Goal: Transaction & Acquisition: Purchase product/service

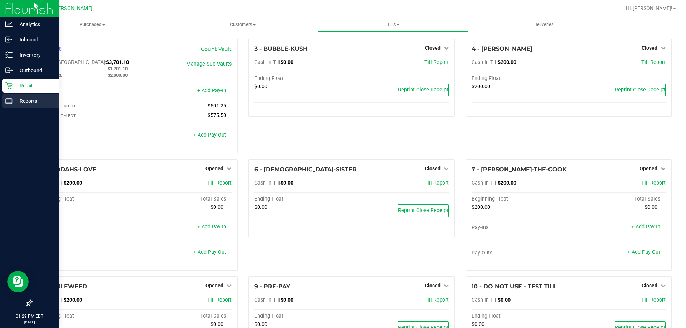
scroll to position [71, 0]
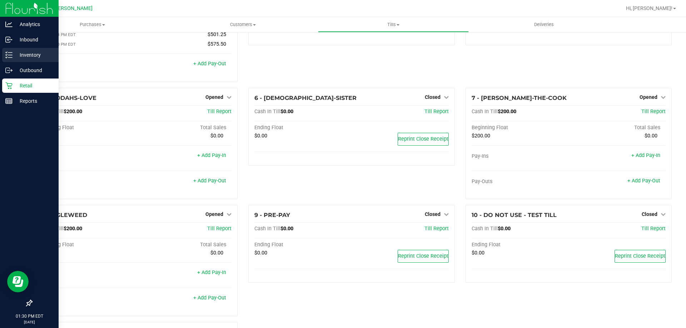
click at [34, 53] on p "Inventory" at bounding box center [34, 55] width 43 height 9
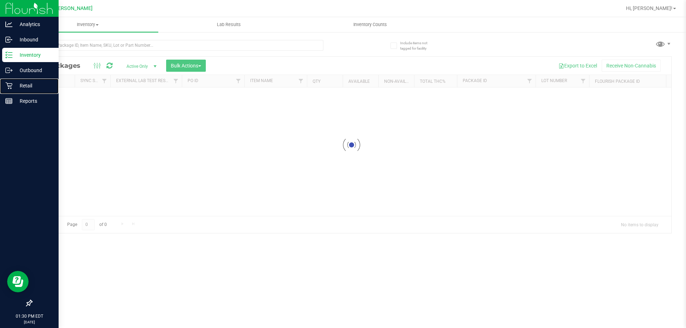
click at [25, 84] on p "Retail" at bounding box center [34, 85] width 43 height 9
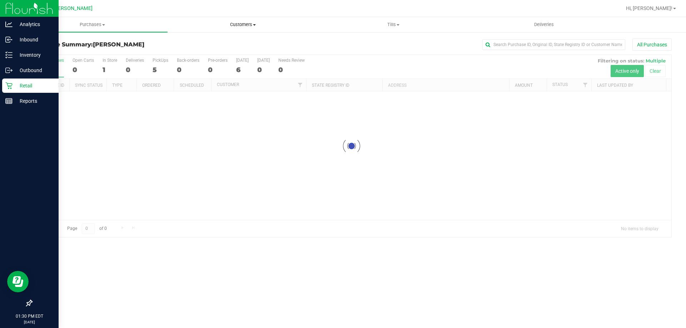
click at [252, 26] on span "Customers" at bounding box center [243, 24] width 150 height 6
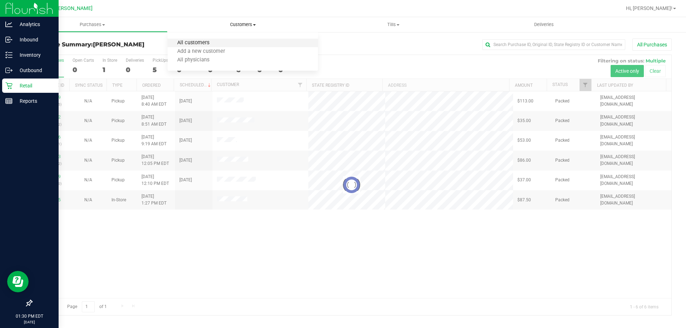
click at [188, 44] on span "All customers" at bounding box center [193, 43] width 51 height 6
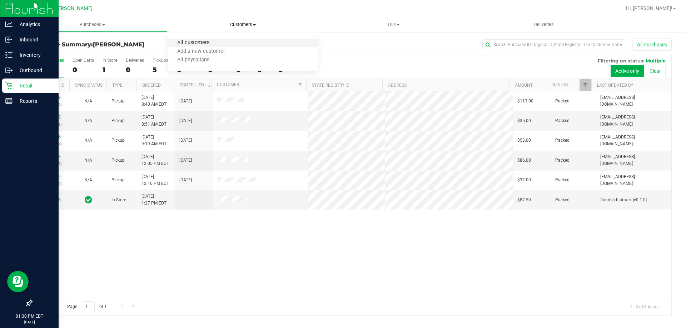
click at [197, 40] on span "All customers" at bounding box center [193, 43] width 51 height 6
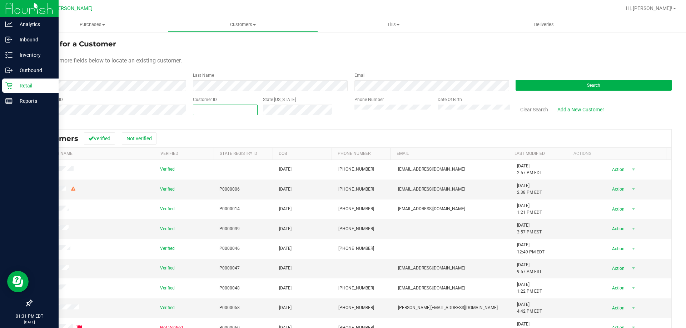
click at [224, 111] on span at bounding box center [225, 110] width 65 height 11
paste input "87503"
type input "87503"
click at [595, 82] on button "Search" at bounding box center [594, 85] width 156 height 11
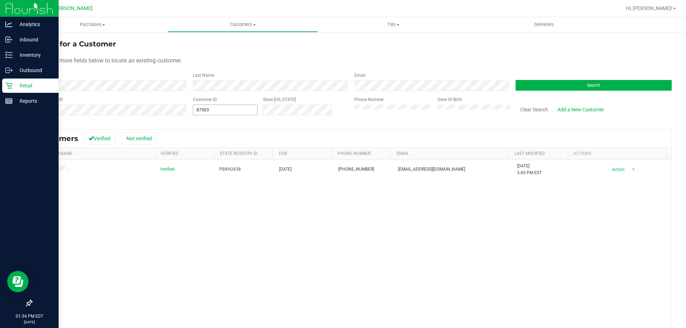
click at [228, 111] on span "87503 87503" at bounding box center [225, 110] width 65 height 11
click at [228, 111] on input "87503" at bounding box center [225, 110] width 64 height 10
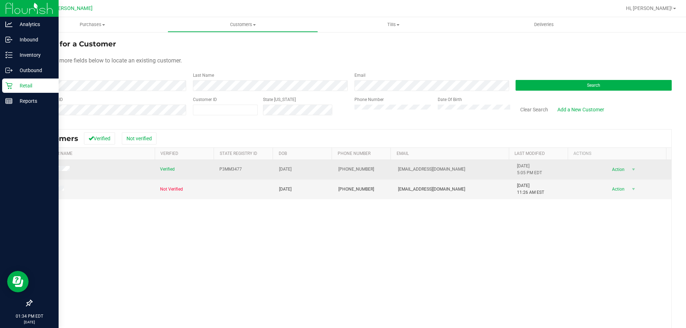
click at [345, 170] on span "(657) 545-4766" at bounding box center [356, 169] width 36 height 7
click at [346, 170] on span "(657) 545-4766" at bounding box center [356, 169] width 36 height 7
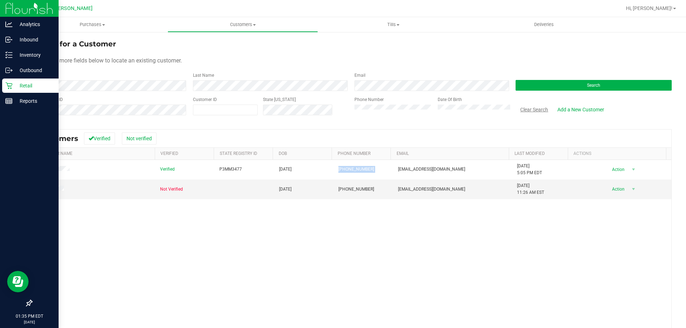
click at [532, 108] on button "Clear Search" at bounding box center [534, 110] width 37 height 12
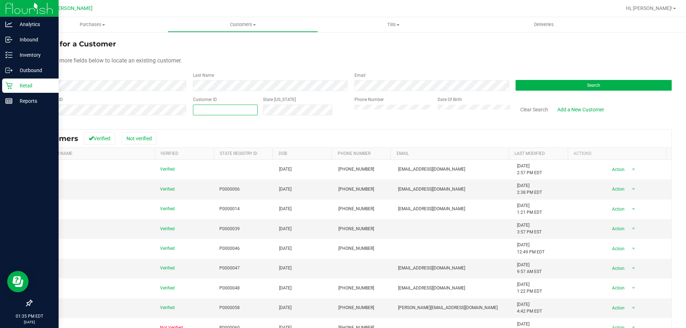
click at [217, 110] on span at bounding box center [225, 110] width 65 height 11
paste input "87503"
type input "87503"
click at [575, 85] on button "Search" at bounding box center [594, 85] width 156 height 11
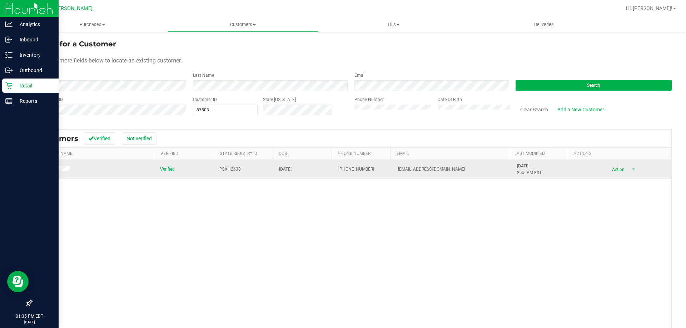
click at [363, 170] on span "[PHONE_NUMBER]" at bounding box center [356, 169] width 36 height 7
drag, startPoint x: 362, startPoint y: 170, endPoint x: 358, endPoint y: 169, distance: 4.1
click at [359, 170] on span "[PHONE_NUMBER]" at bounding box center [356, 169] width 36 height 7
click at [358, 169] on span "[PHONE_NUMBER]" at bounding box center [356, 169] width 36 height 7
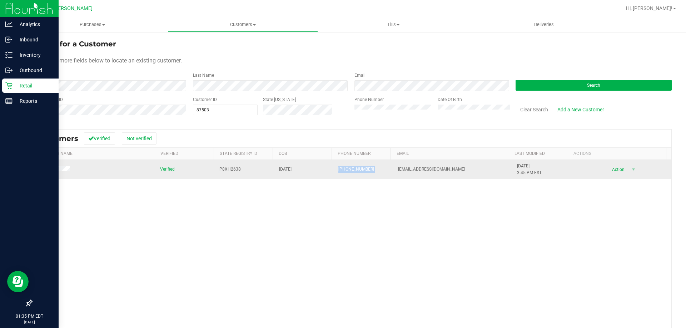
click at [358, 168] on span "[PHONE_NUMBER]" at bounding box center [356, 169] width 36 height 7
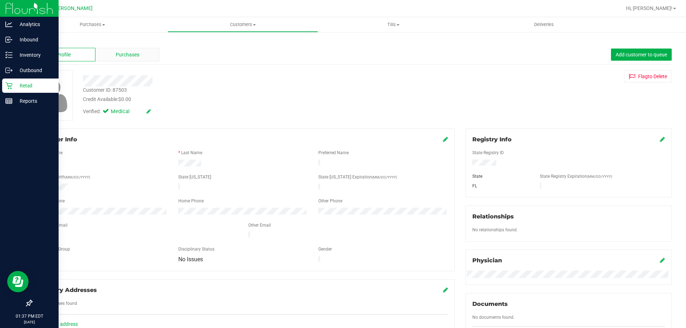
click at [102, 56] on div "Purchases" at bounding box center [127, 55] width 64 height 14
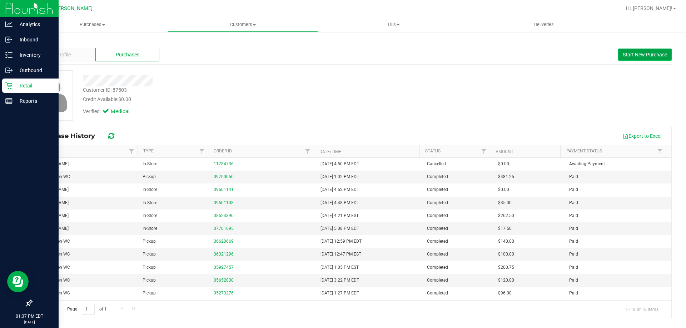
click at [636, 55] on span "Start New Purchase" at bounding box center [645, 55] width 44 height 6
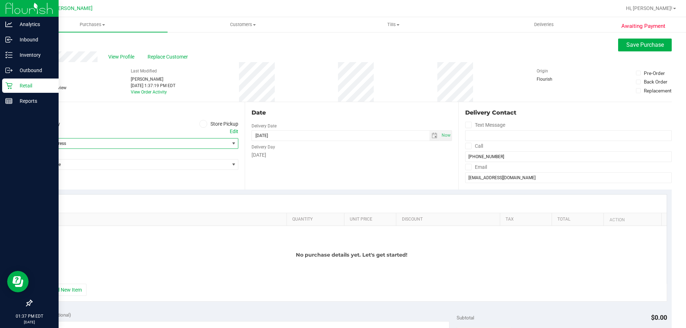
click at [95, 144] on span "Select address" at bounding box center [126, 144] width 188 height 10
click at [199, 122] on span at bounding box center [203, 124] width 8 height 8
click at [0, 0] on input "Store Pickup" at bounding box center [0, 0] width 0 height 0
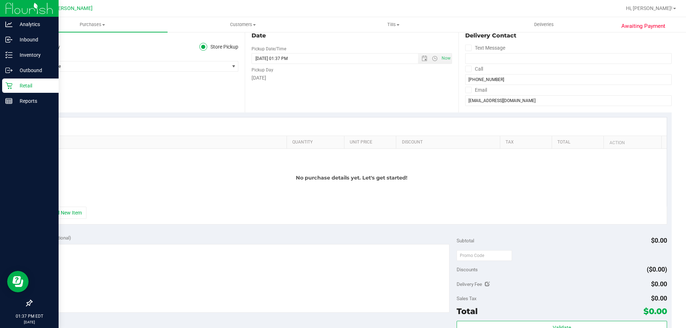
scroll to position [107, 0]
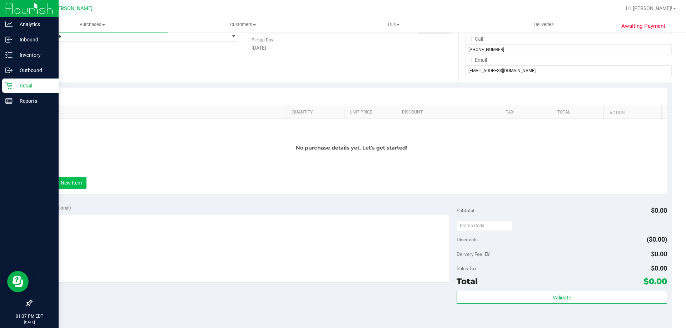
click at [79, 182] on button "+ Add New Item" at bounding box center [64, 183] width 44 height 12
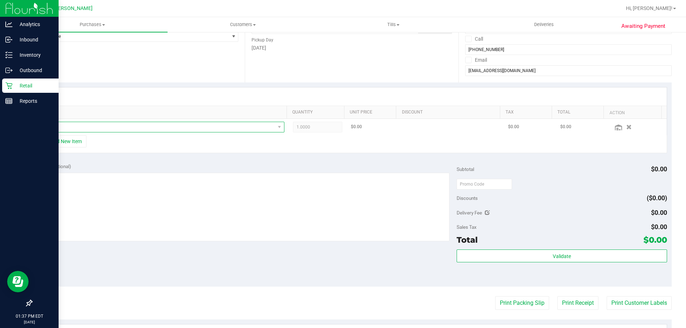
click at [249, 129] on span "NO DATA FOUND" at bounding box center [158, 127] width 234 height 10
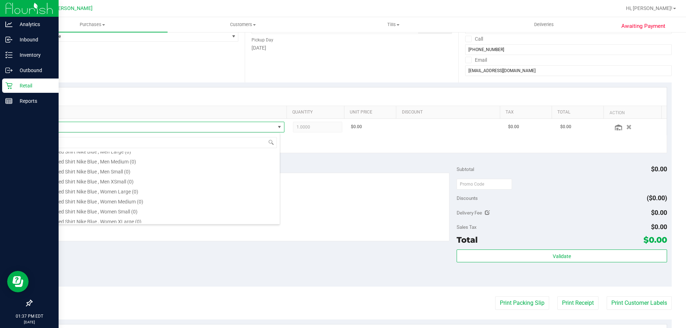
scroll to position [0, 0]
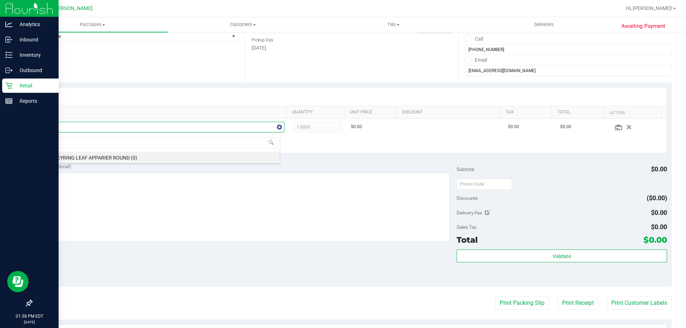
type input "a"
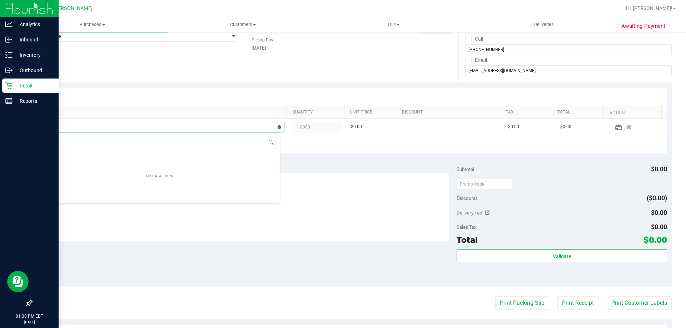
type input "r"
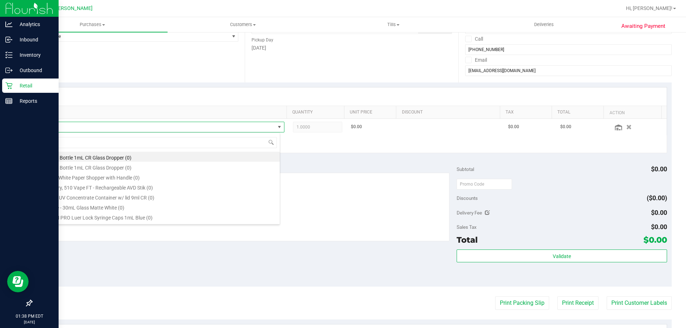
click at [323, 76] on div "Date Pickup Date/Time 09/27/2025 Now 09/27/2025 01:37 PM Now Pickup Day Saturday" at bounding box center [351, 39] width 213 height 88
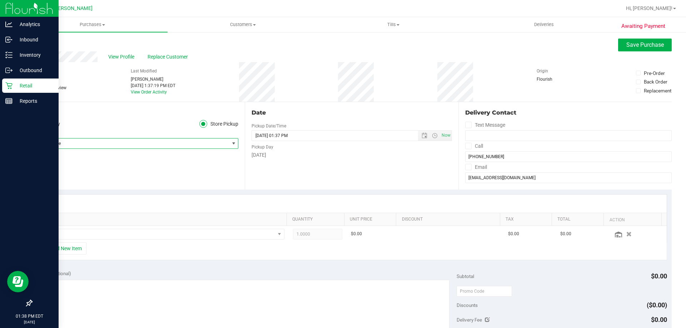
click at [58, 144] on span "Select Store" at bounding box center [130, 144] width 197 height 10
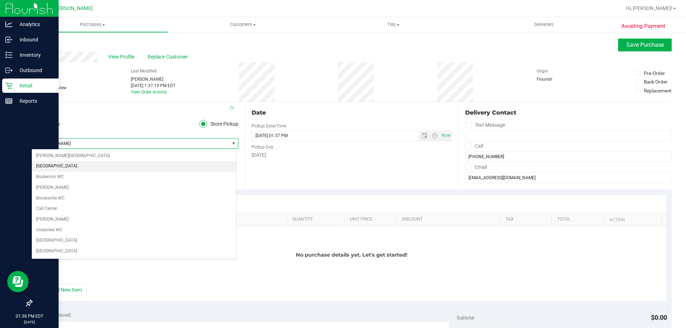
scroll to position [349, 0]
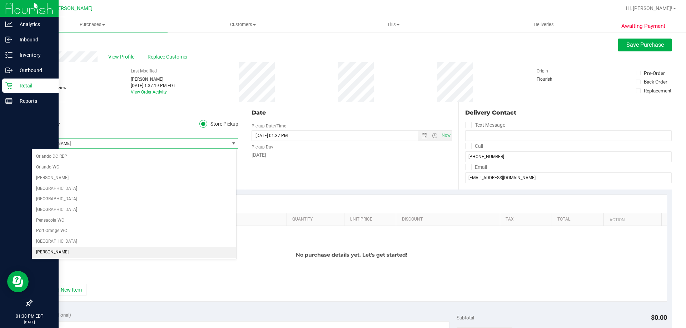
click at [55, 250] on li "[PERSON_NAME]" at bounding box center [134, 252] width 204 height 11
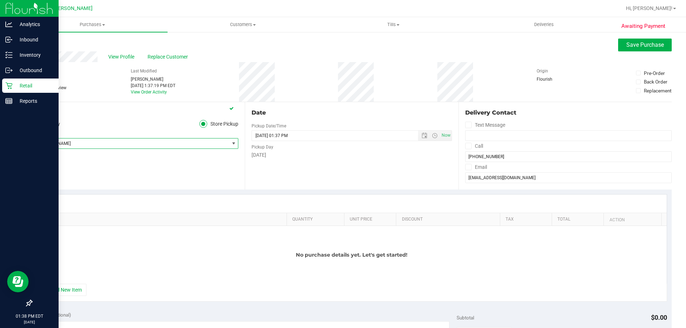
scroll to position [107, 0]
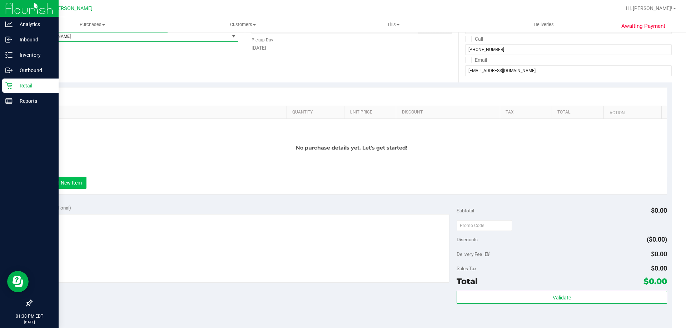
click at [70, 184] on button "+ Add New Item" at bounding box center [64, 183] width 44 height 12
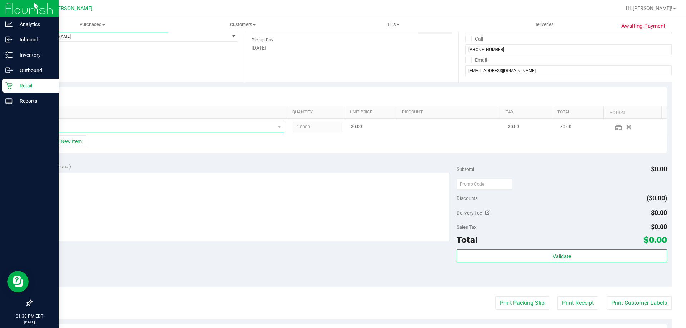
click at [106, 129] on span "NO DATA FOUND" at bounding box center [158, 127] width 234 height 10
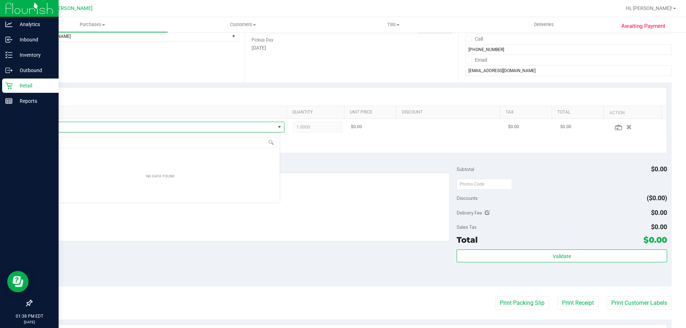
scroll to position [11, 239]
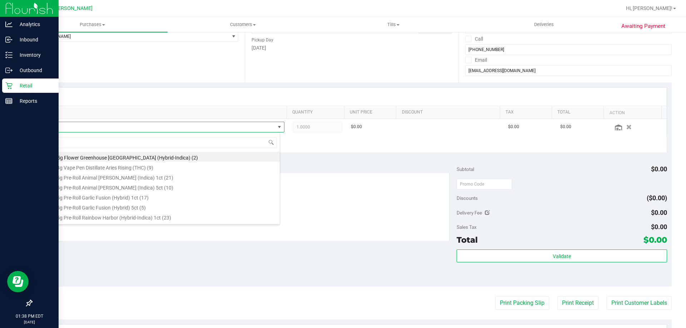
type input "ari"
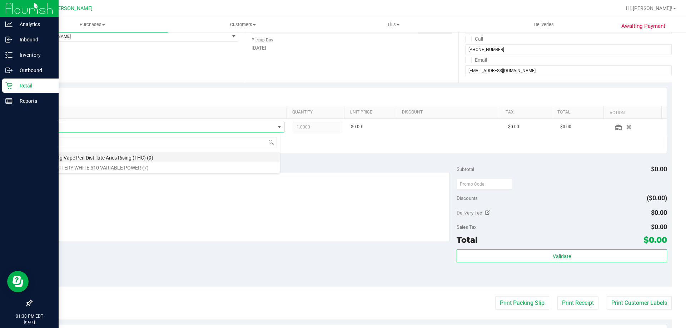
click at [121, 157] on li "FT 0.3g Vape Pen Distillate Aries Rising (THC) (9)" at bounding box center [160, 157] width 238 height 10
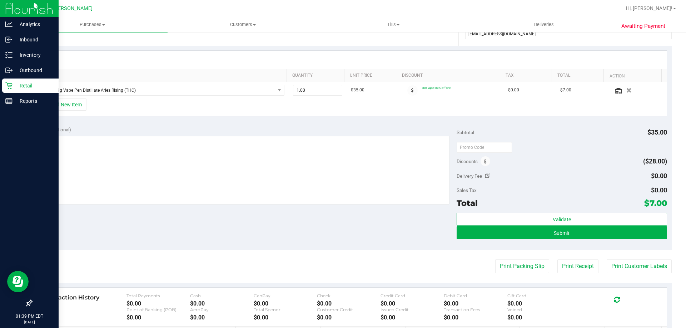
scroll to position [36, 0]
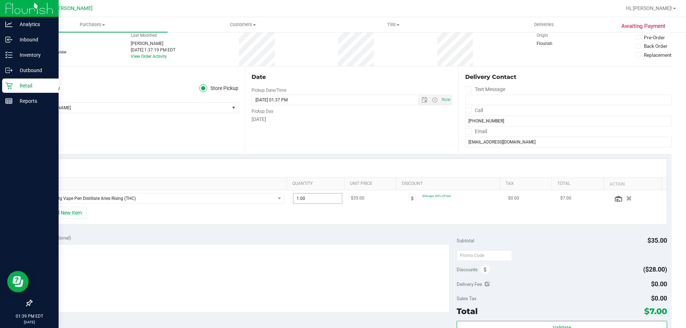
click at [318, 200] on span "1.00 1" at bounding box center [318, 198] width 50 height 11
type input "20"
type input "20.00"
click at [357, 215] on div "+ Add New Item" at bounding box center [351, 216] width 631 height 18
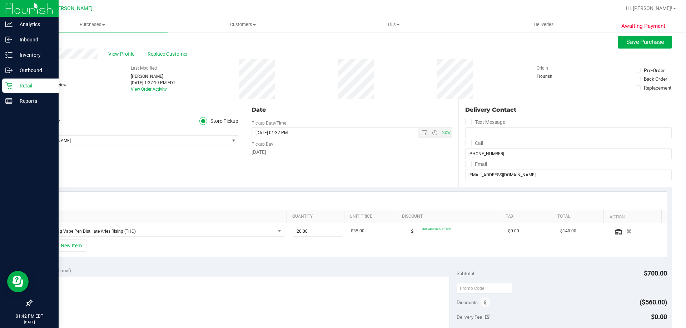
scroll to position [0, 0]
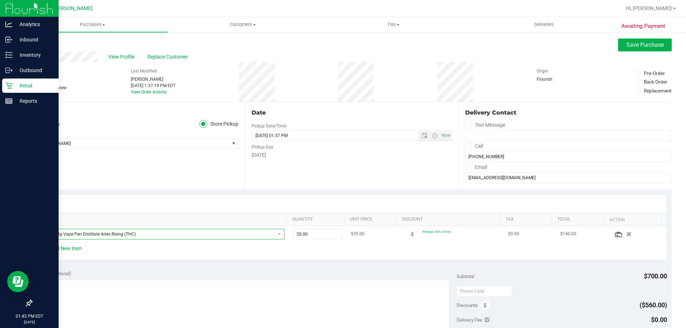
click at [134, 237] on span "FT 0.3g Vape Pen Distillate Aries Rising (THC)" at bounding box center [158, 234] width 234 height 10
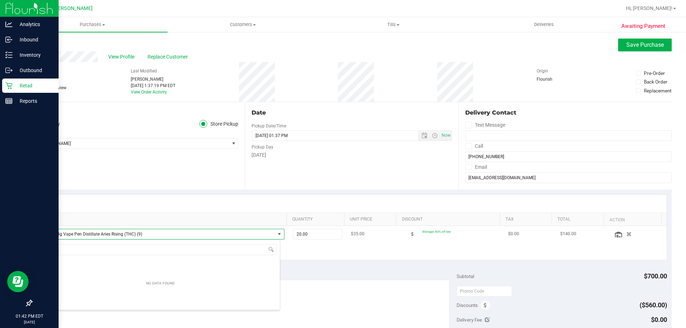
scroll to position [11, 237]
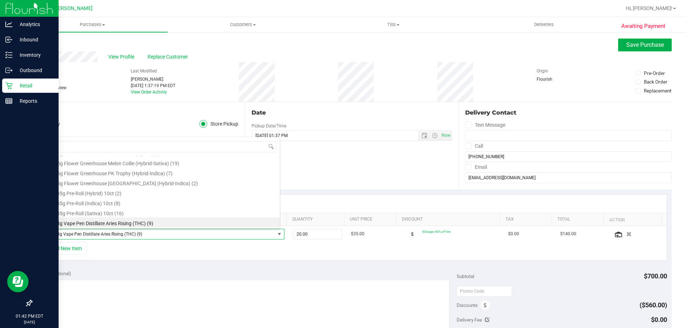
click at [320, 275] on div "Notes (optional)" at bounding box center [246, 273] width 421 height 7
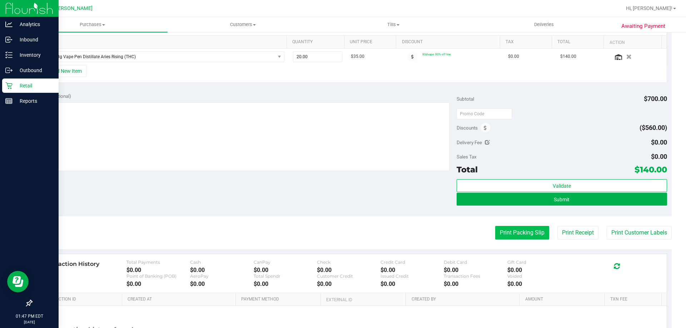
scroll to position [246, 0]
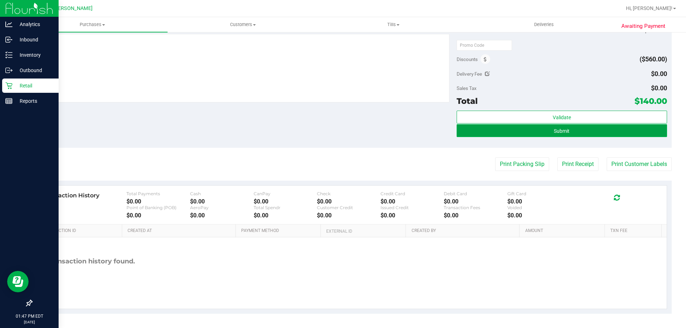
click at [535, 131] on button "Submit" at bounding box center [562, 130] width 210 height 13
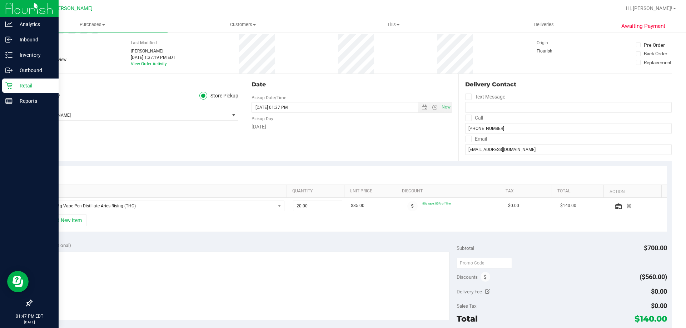
scroll to position [0, 0]
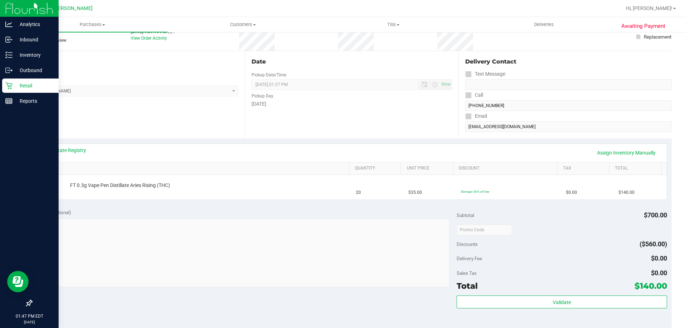
scroll to position [179, 0]
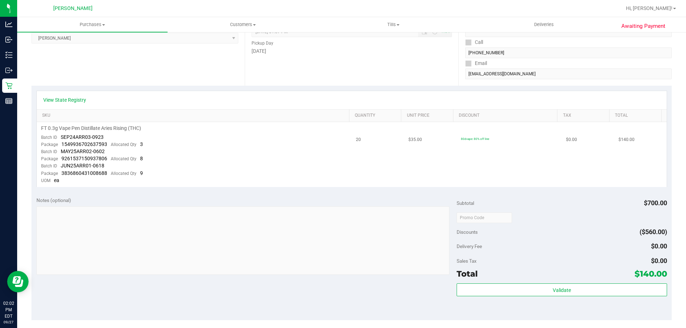
scroll to position [107, 0]
